Goal: Navigation & Orientation: Find specific page/section

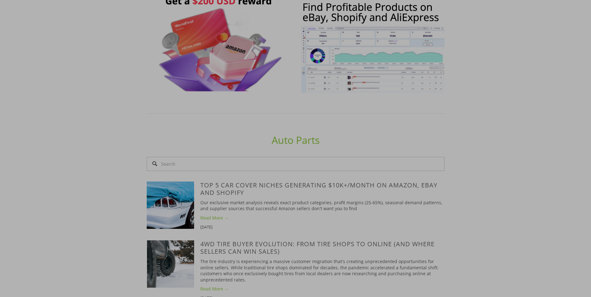
scroll to position [436, 0]
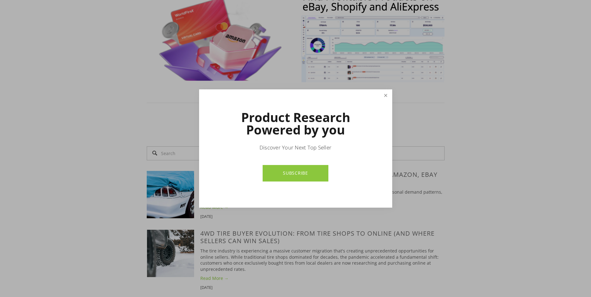
click at [389, 97] on link "Close" at bounding box center [385, 95] width 11 height 11
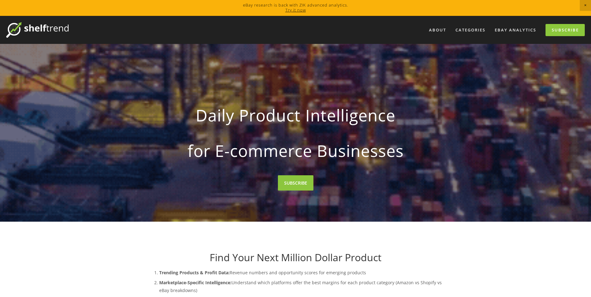
scroll to position [0, 0]
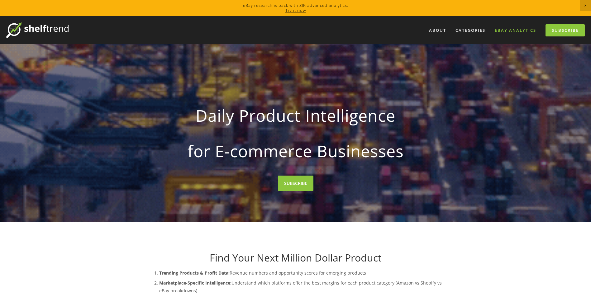
click at [513, 31] on link "eBay Analytics" at bounding box center [515, 30] width 50 height 10
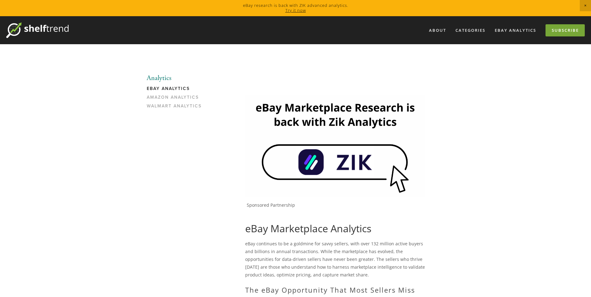
click at [553, 30] on link "Subscribe" at bounding box center [564, 30] width 39 height 12
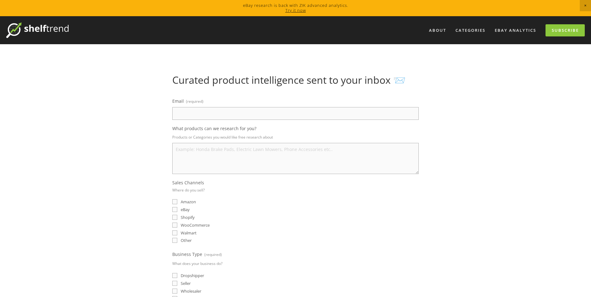
click at [40, 39] on div "About Categories Auto Parts Electronics Fashion Home & Garden" at bounding box center [295, 30] width 578 height 28
click at [299, 9] on link "Try it now" at bounding box center [295, 10] width 21 height 6
click at [36, 24] on img at bounding box center [37, 30] width 62 height 16
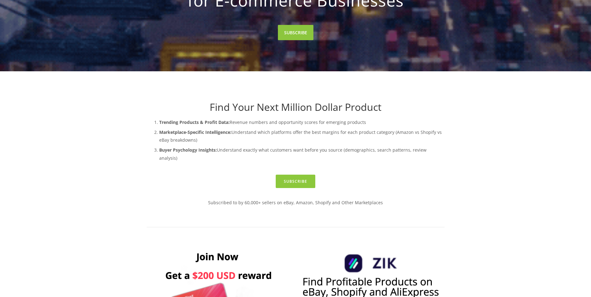
scroll to position [125, 0]
